Goal: Transaction & Acquisition: Subscribe to service/newsletter

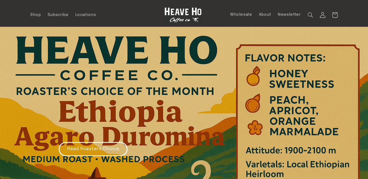
click at [321, 14] on icon at bounding box center [322, 15] width 6 height 6
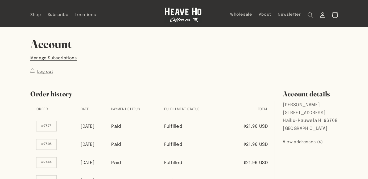
click at [68, 60] on link "Manage Subscriptions" at bounding box center [53, 58] width 47 height 7
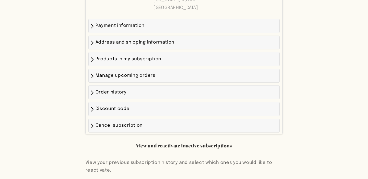
scroll to position [255, 0]
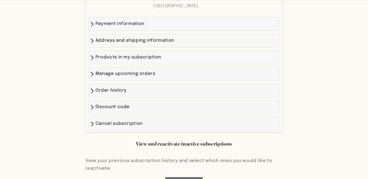
click at [133, 132] on div "Payment information Address and shipping information Products in my subscriptio…" at bounding box center [184, 74] width 196 height 117
click at [131, 126] on span "Cancel subscription" at bounding box center [118, 123] width 47 height 5
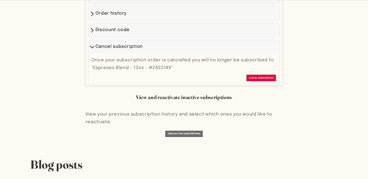
scroll to position [342, 0]
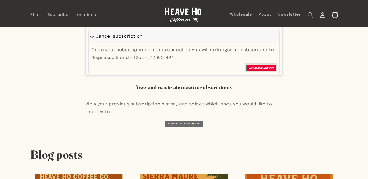
click at [263, 70] on span "Cancel subscription" at bounding box center [260, 68] width 25 height 4
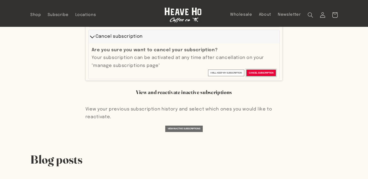
click at [258, 75] on span "Cancel subscription" at bounding box center [260, 73] width 25 height 4
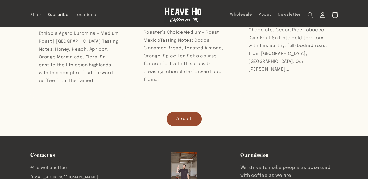
click at [56, 17] on span "Subscribe" at bounding box center [58, 14] width 21 height 5
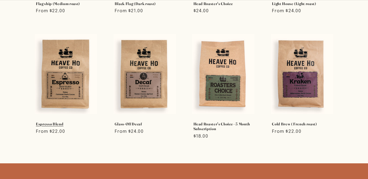
scroll to position [281, 0]
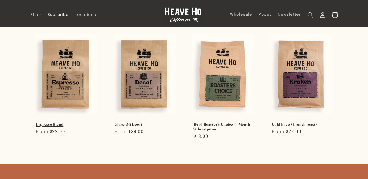
click at [53, 125] on link "Espresso Blend" at bounding box center [66, 124] width 60 height 5
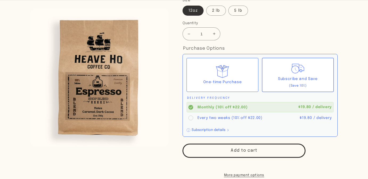
scroll to position [90, 0]
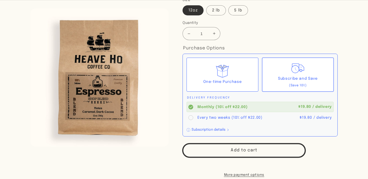
click at [241, 151] on button "Add to cart" at bounding box center [243, 151] width 123 height 14
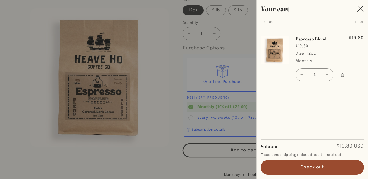
click at [311, 167] on button "Check out" at bounding box center [311, 168] width 103 height 14
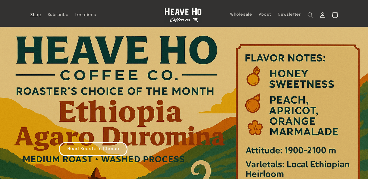
click at [33, 14] on span "Shop" at bounding box center [35, 14] width 11 height 5
